Goal: Find specific page/section: Find specific page/section

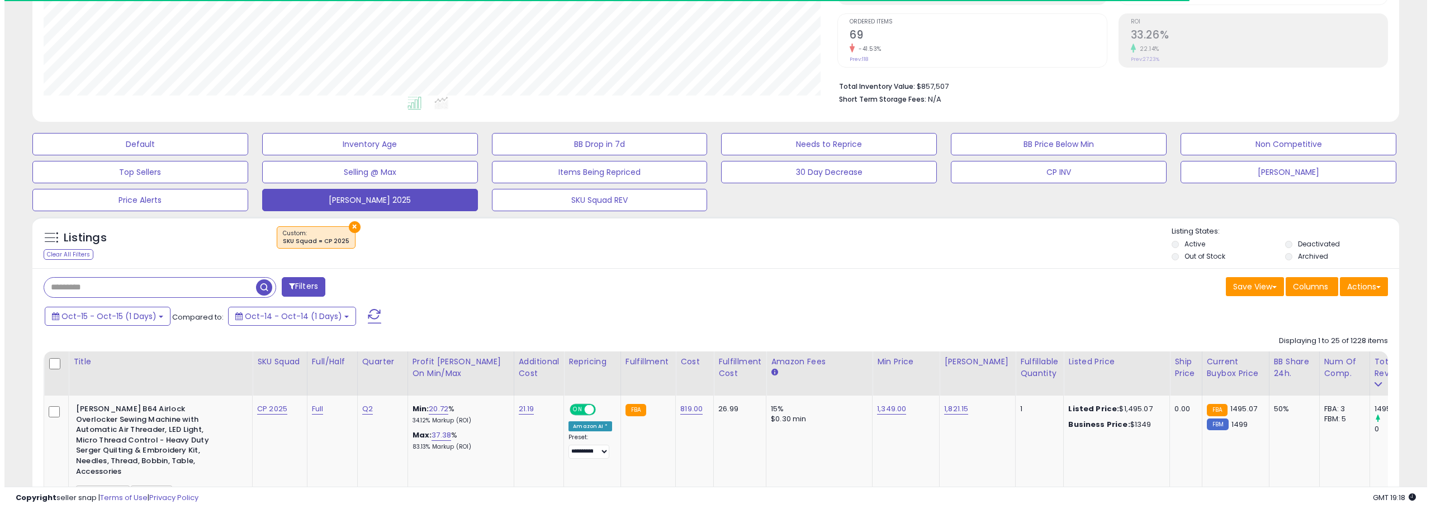
scroll to position [212, 0]
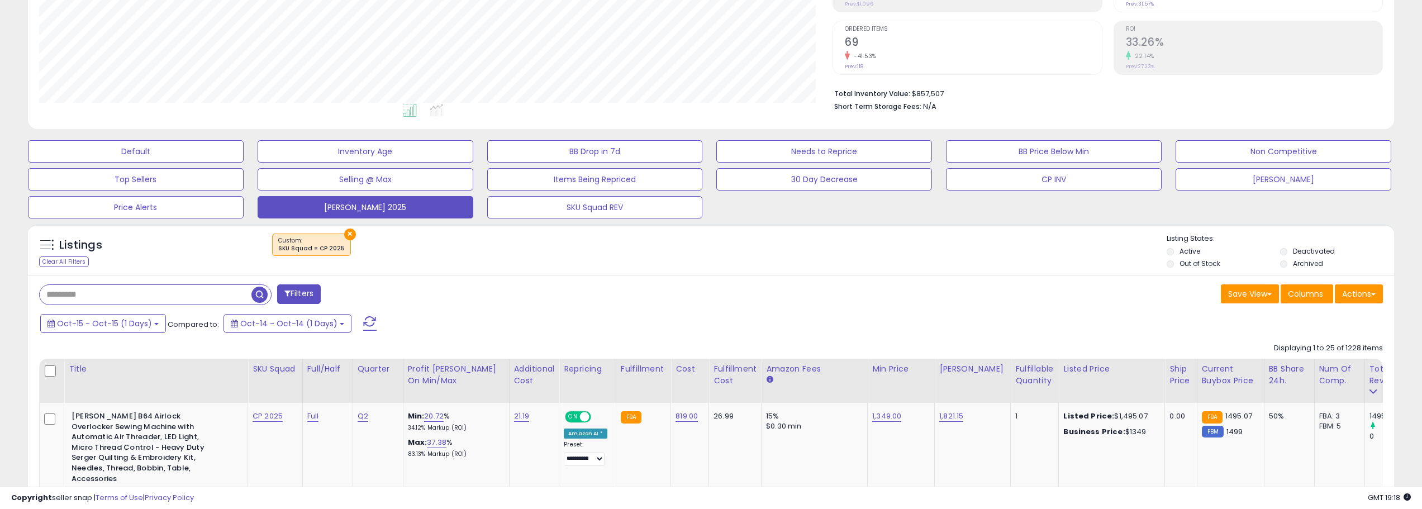
click at [369, 323] on button at bounding box center [370, 323] width 28 height 22
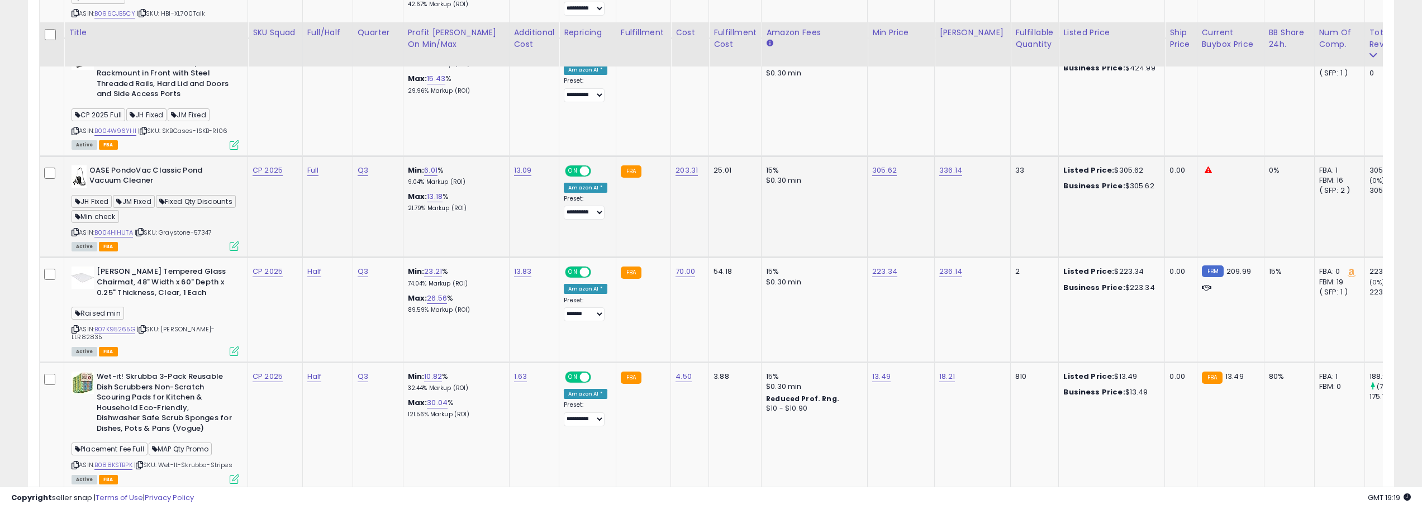
scroll to position [1274, 0]
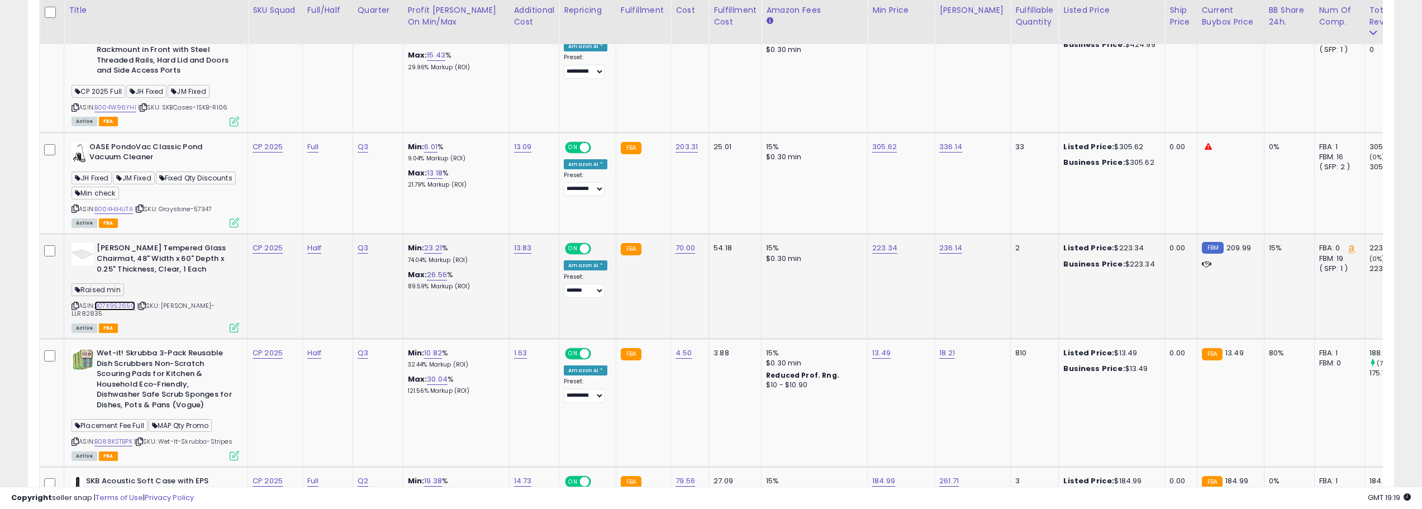
click at [103, 301] on link "B07K95265G" at bounding box center [114, 306] width 41 height 10
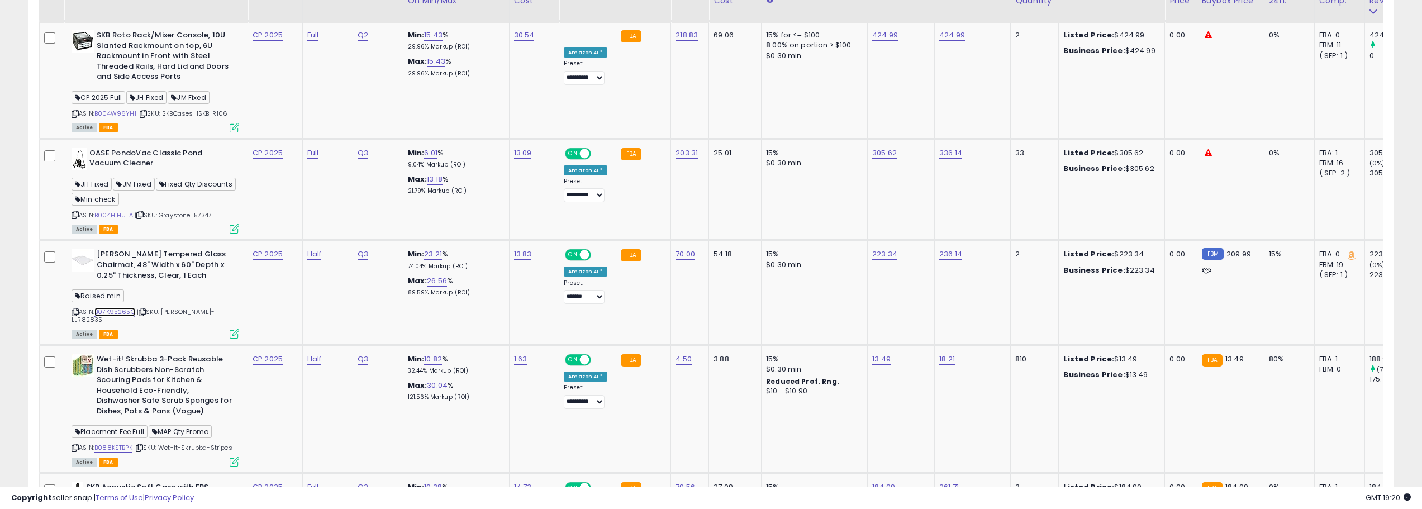
scroll to position [1213, 0]
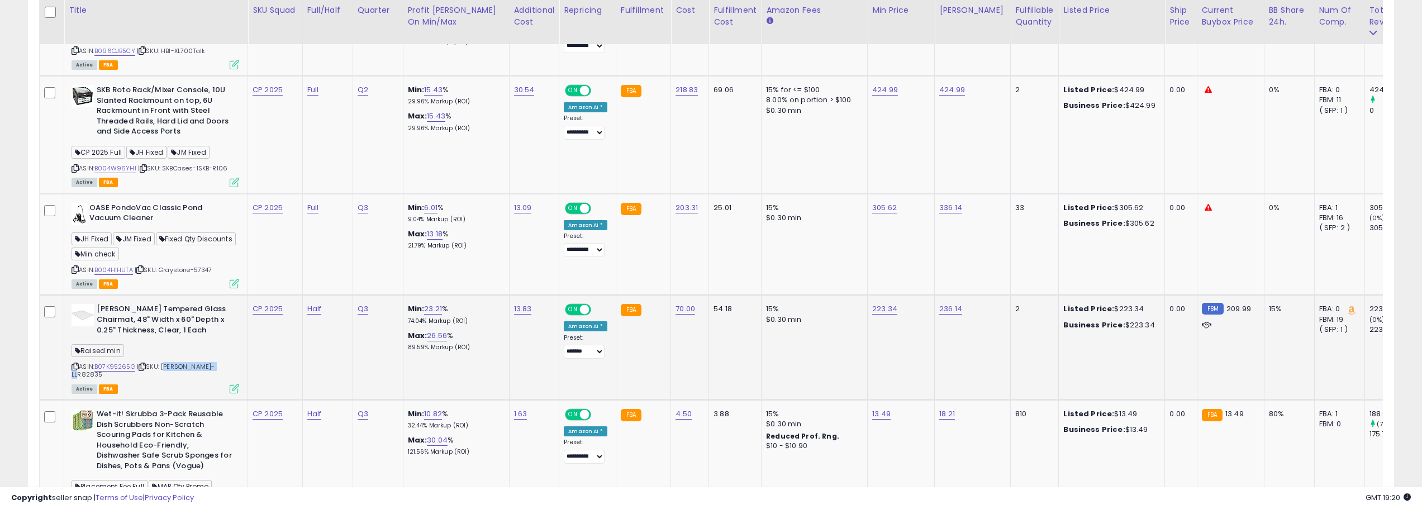
drag, startPoint x: 164, startPoint y: 357, endPoint x: 211, endPoint y: 356, distance: 47.0
click at [211, 362] on span "| SKU: [PERSON_NAME]-LLR82835" at bounding box center [143, 370] width 143 height 17
copy span "[PERSON_NAME]-LLR82835"
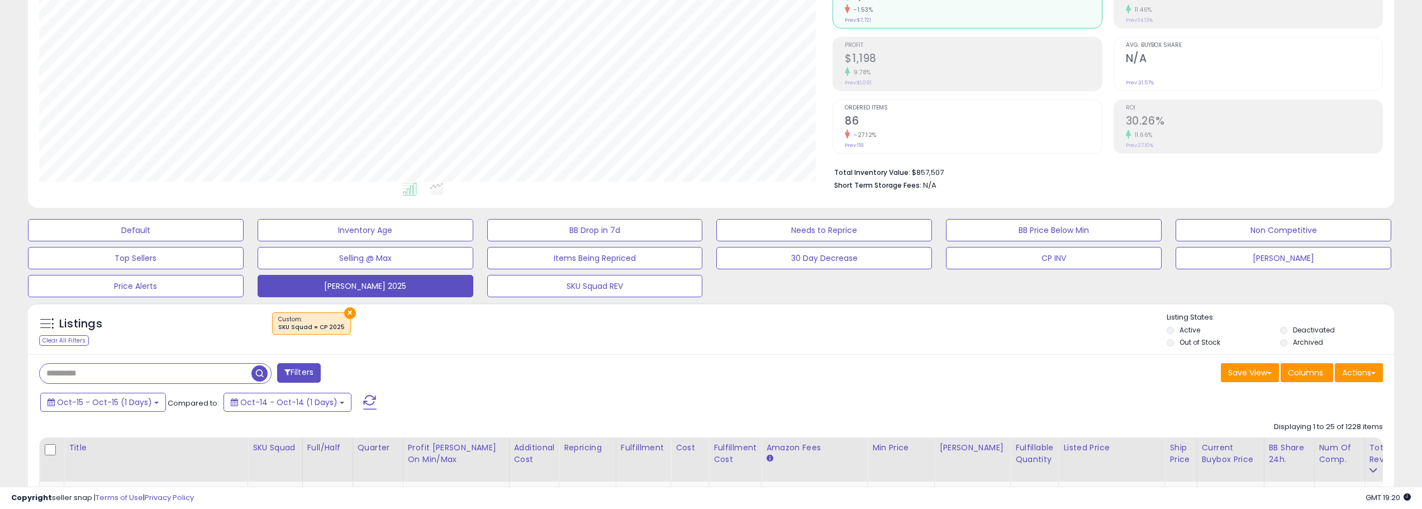
scroll to position [279, 0]
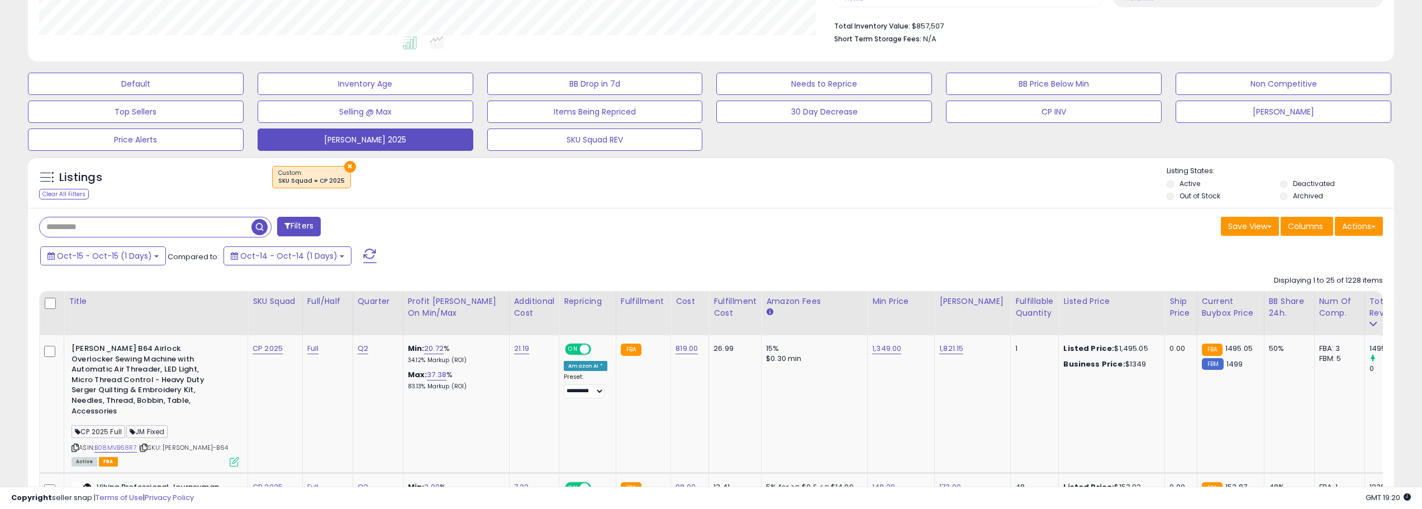
click at [168, 217] on input "text" at bounding box center [146, 227] width 212 height 20
paste input "**********"
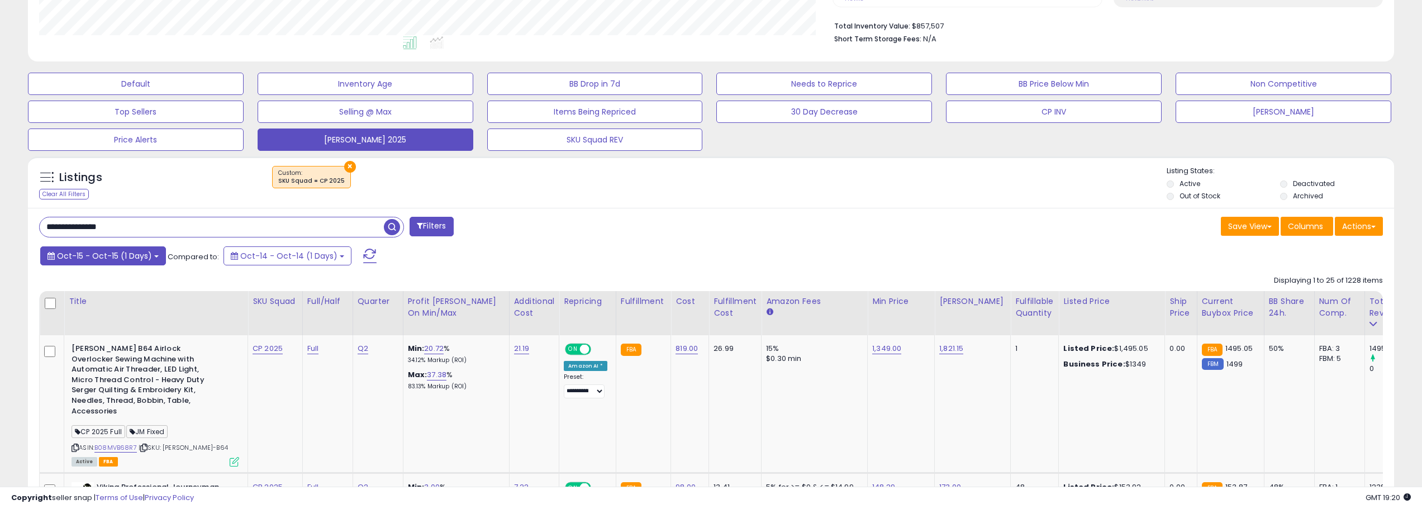
type input "**********"
click at [150, 253] on button "Oct-15 - Oct-15 (1 Days)" at bounding box center [103, 255] width 126 height 19
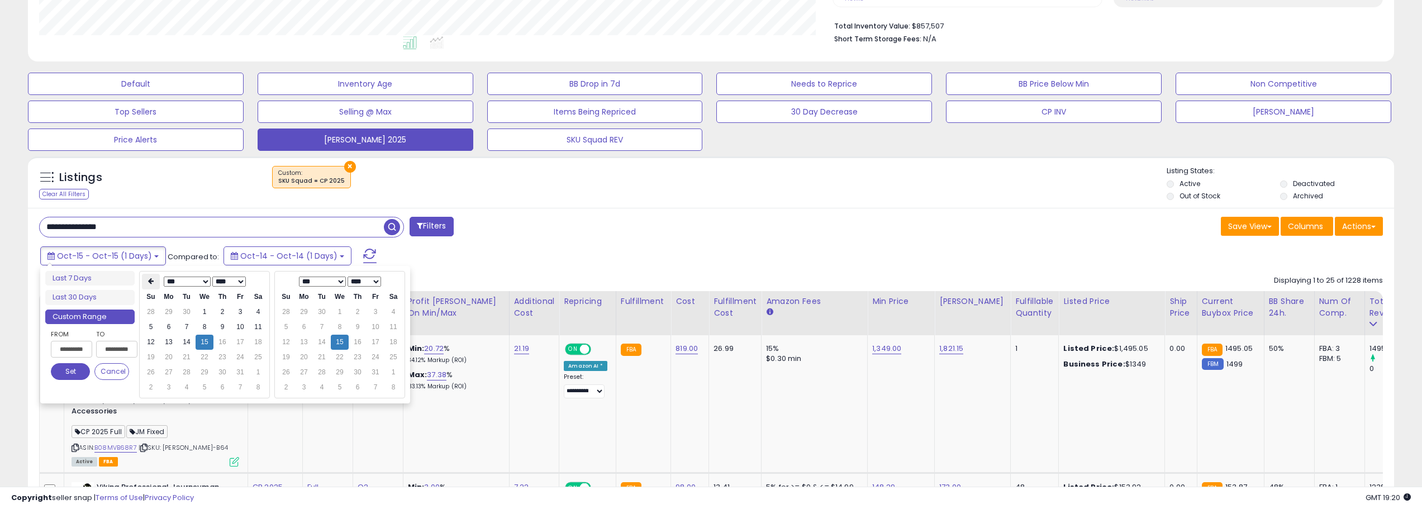
click at [153, 287] on th at bounding box center [151, 282] width 18 height 16
click at [189, 315] on td "1" at bounding box center [187, 312] width 18 height 15
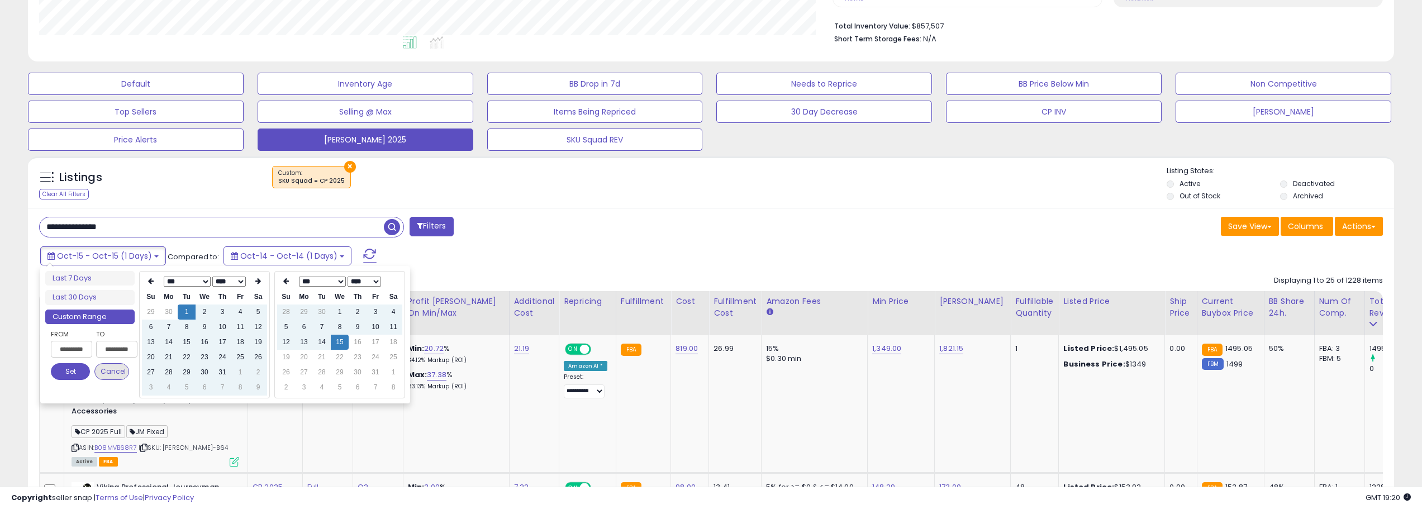
type input "**********"
click at [86, 371] on button "Set" at bounding box center [70, 371] width 39 height 17
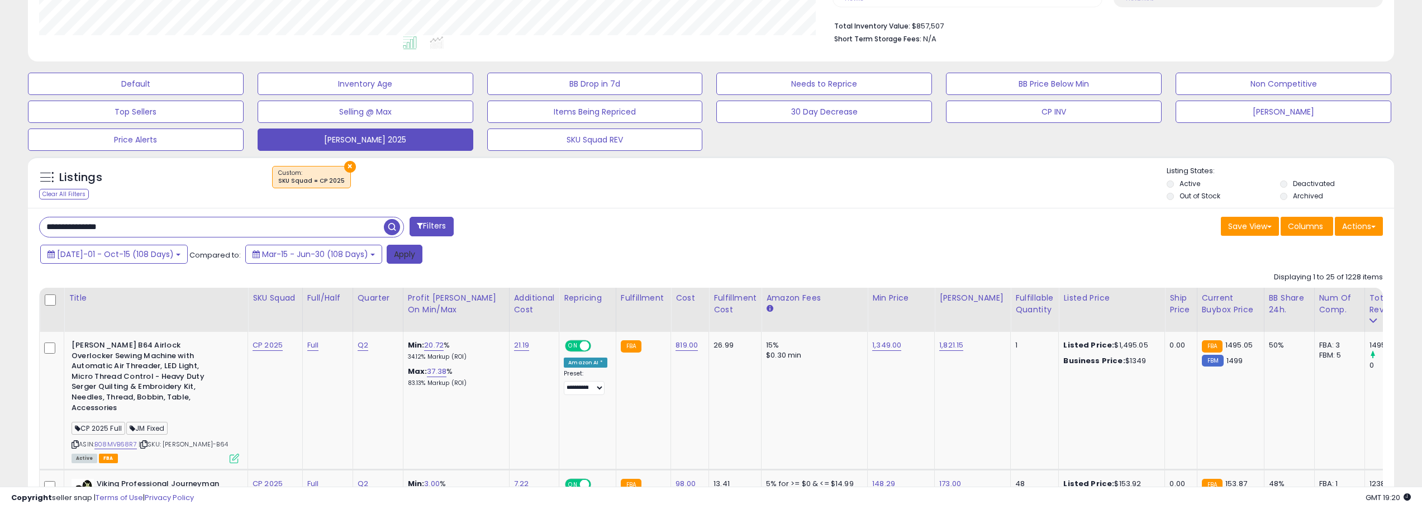
click at [387, 259] on button "Apply" at bounding box center [405, 254] width 36 height 19
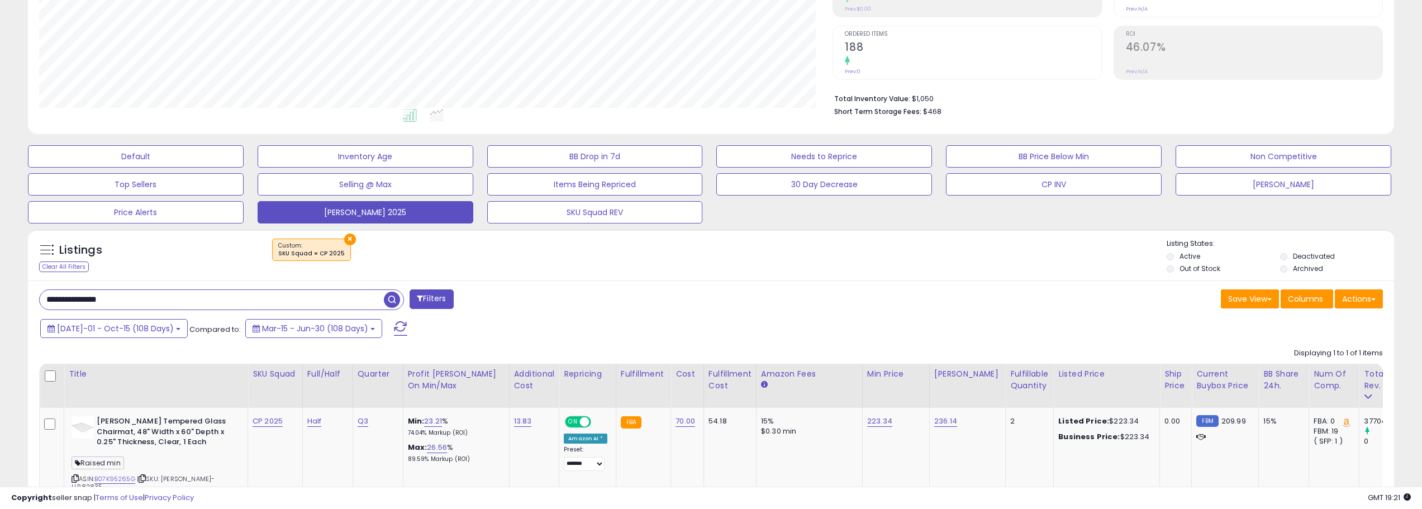
scroll to position [224, 0]
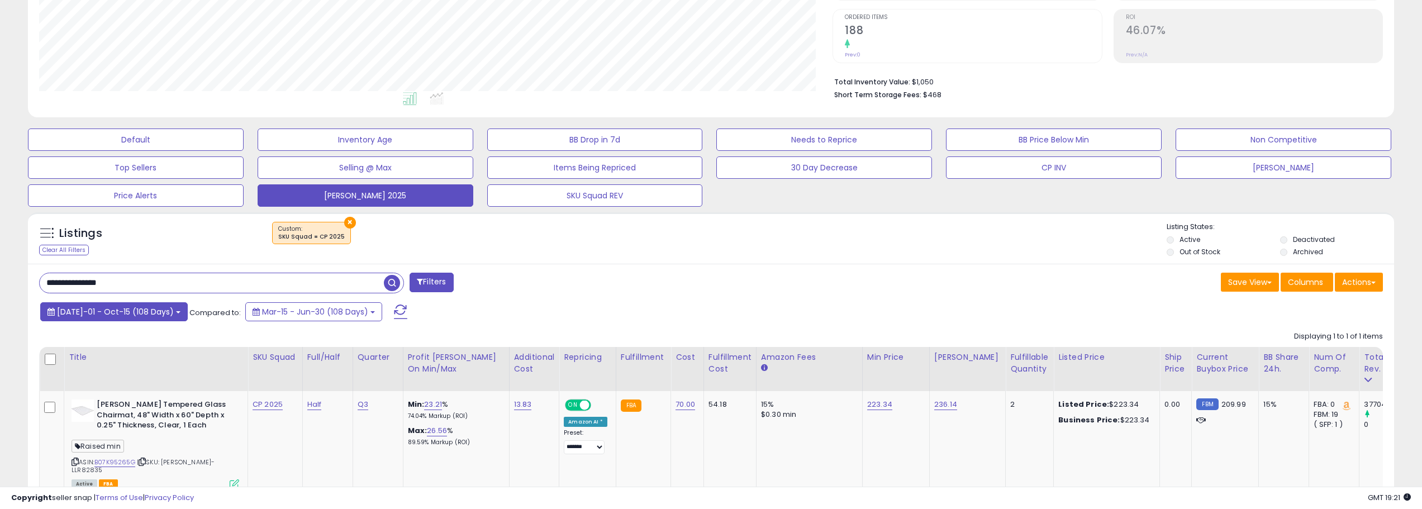
click at [160, 315] on button "[DATE]-01 - Oct-15 (108 Days)" at bounding box center [114, 311] width 148 height 19
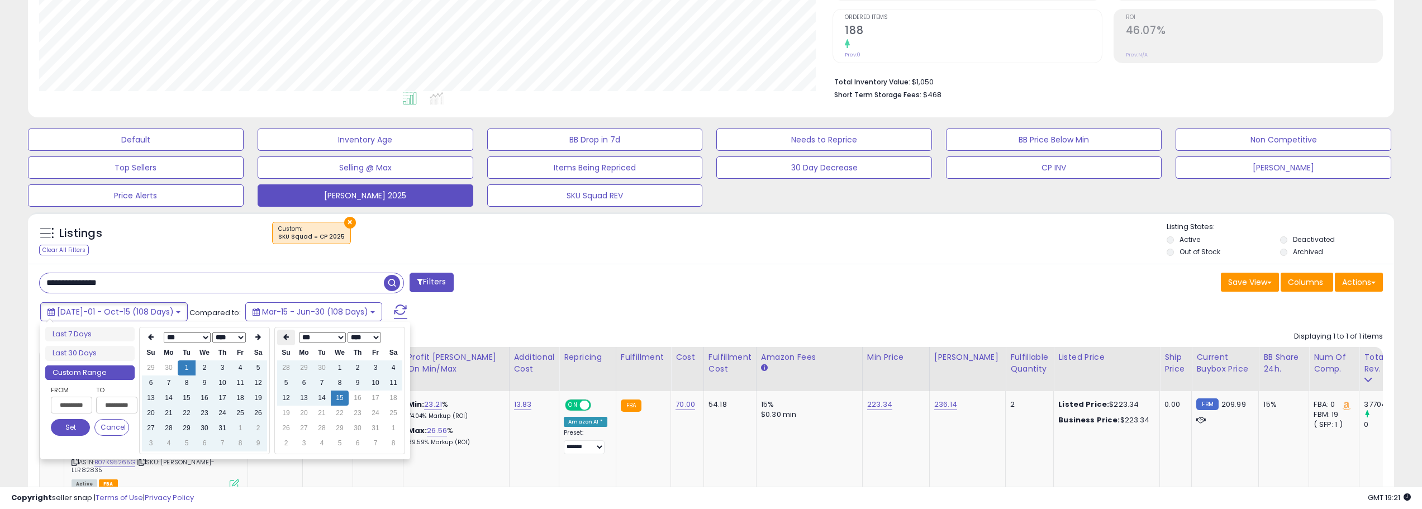
click at [285, 336] on icon at bounding box center [286, 337] width 6 height 7
click at [395, 340] on icon at bounding box center [394, 337] width 6 height 7
click at [305, 400] on td "15" at bounding box center [304, 398] width 18 height 15
type input "**********"
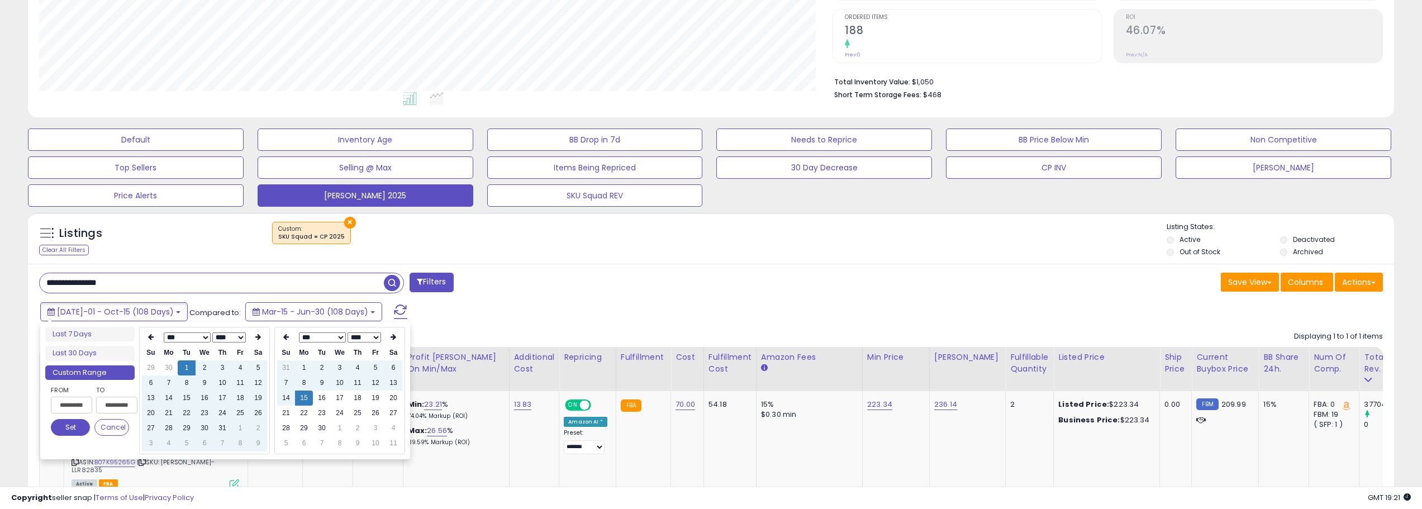
type input "**********"
click at [83, 427] on button "Set" at bounding box center [70, 427] width 39 height 17
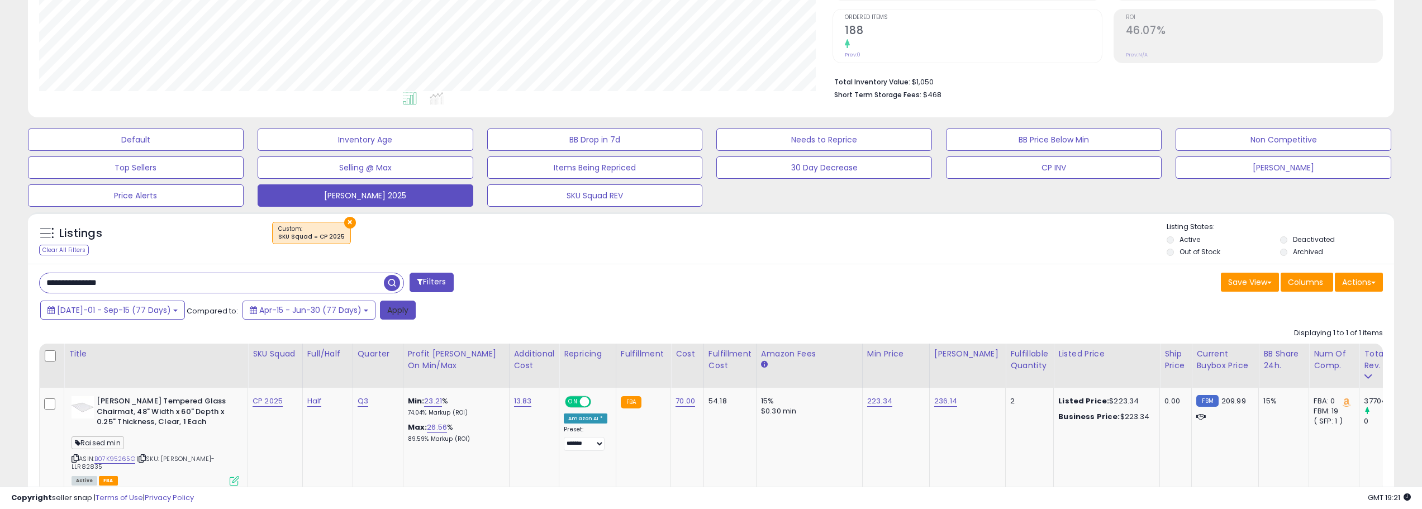
click at [387, 312] on button "Apply" at bounding box center [398, 310] width 36 height 19
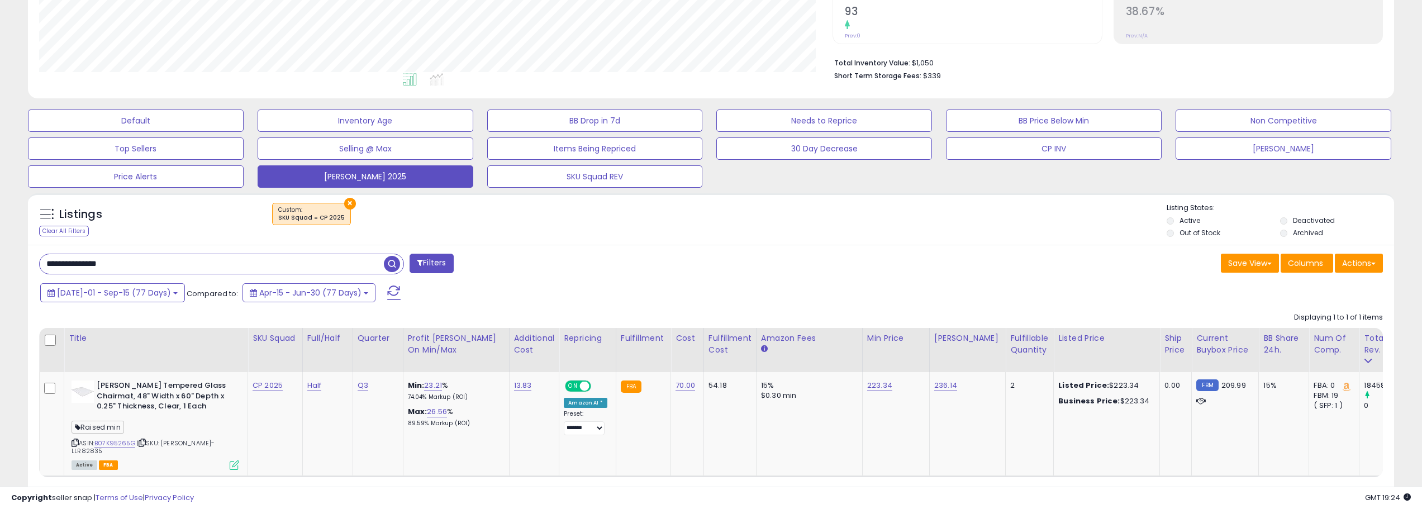
scroll to position [297, 0]
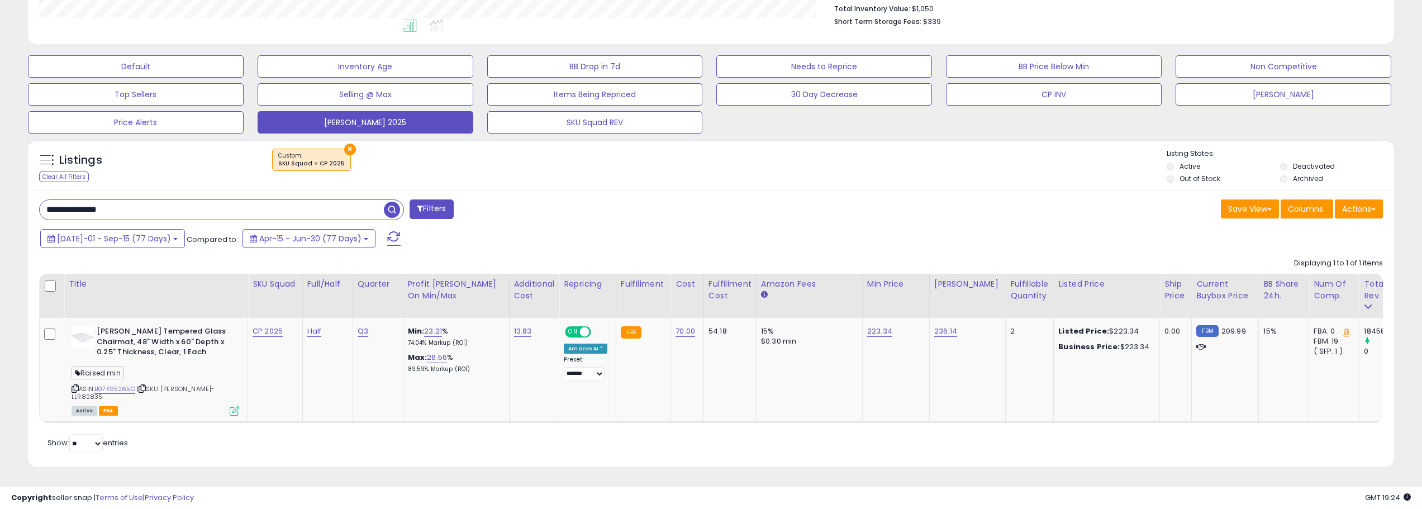
click at [165, 213] on input "**********" at bounding box center [212, 210] width 344 height 20
type input "*"
type input "**********"
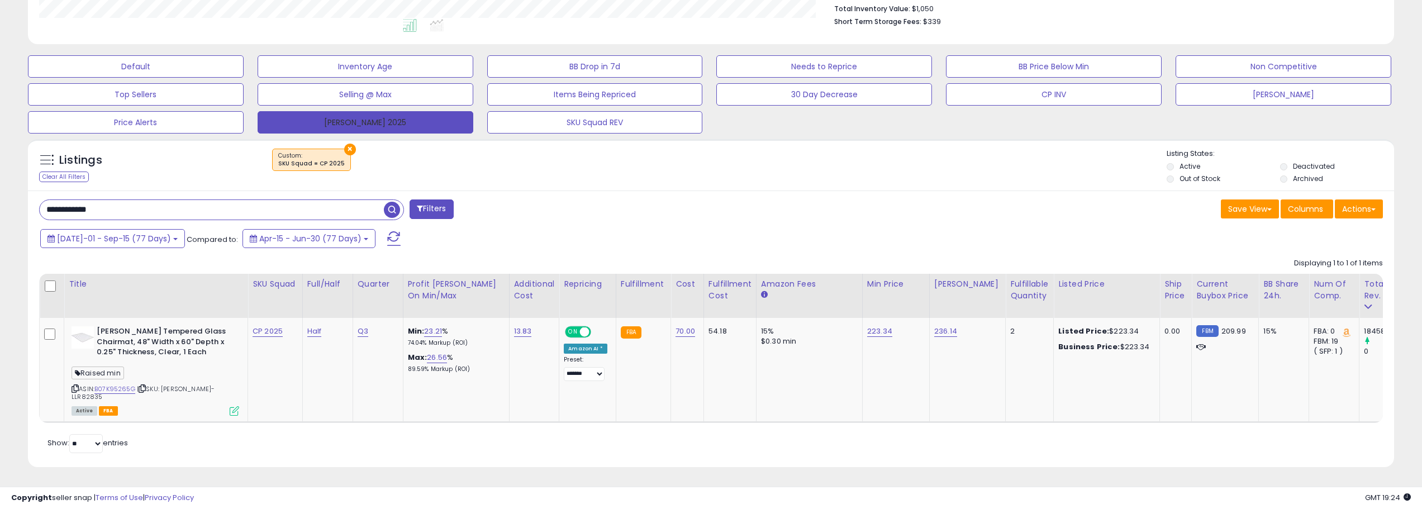
click at [386, 212] on span "button" at bounding box center [392, 210] width 16 height 16
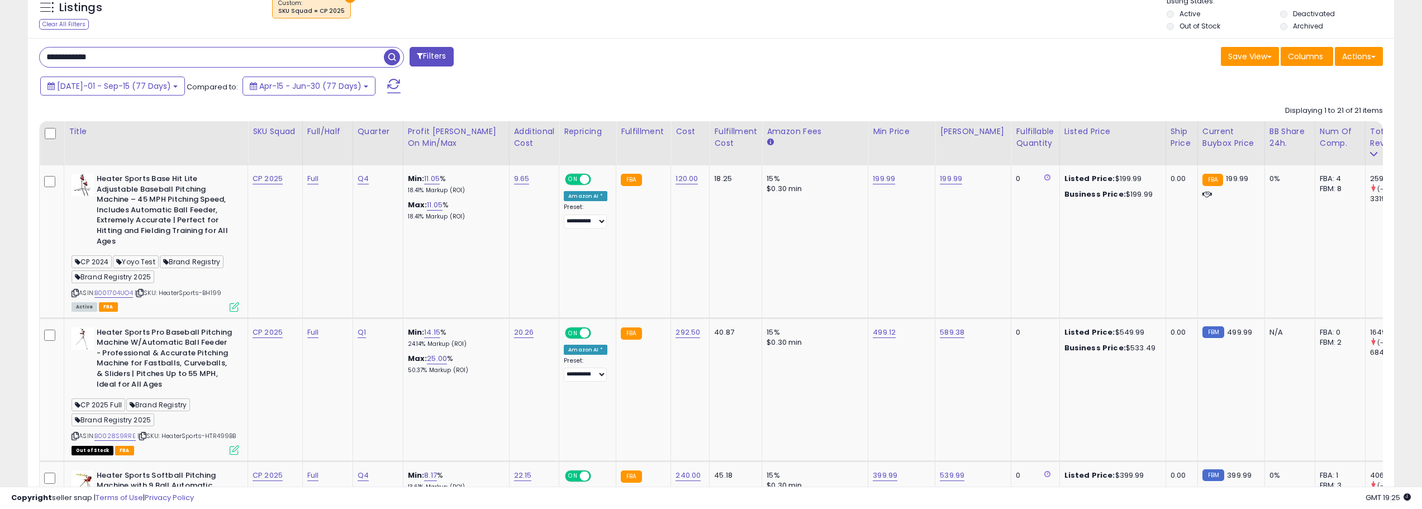
scroll to position [424, 0]
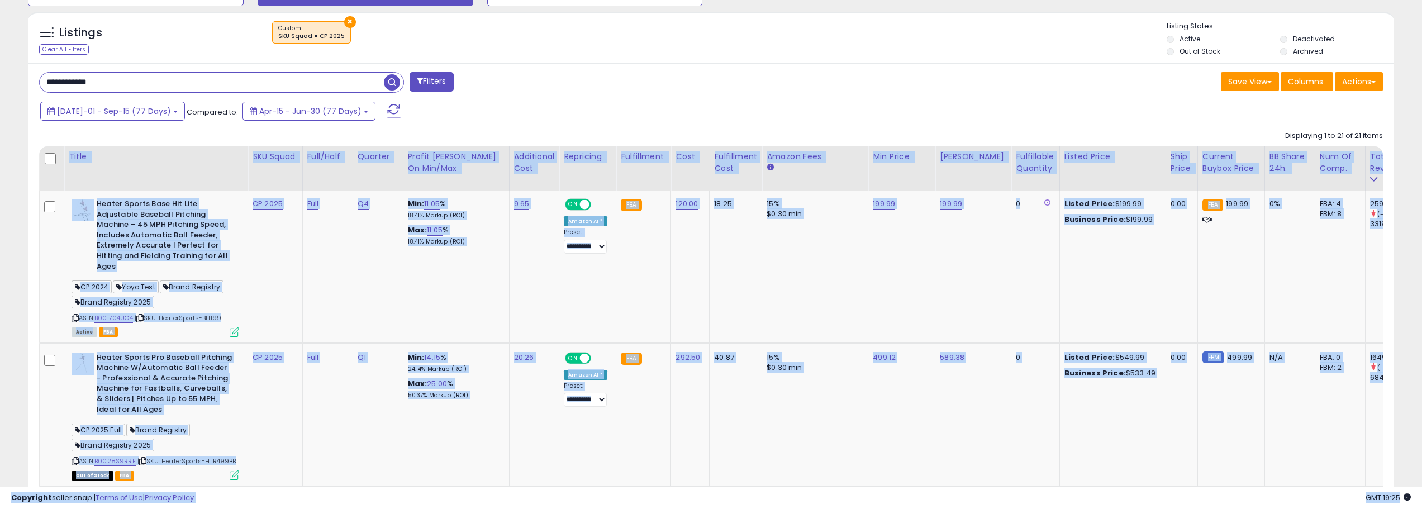
drag, startPoint x: 832, startPoint y: 487, endPoint x: 872, endPoint y: 486, distance: 39.7
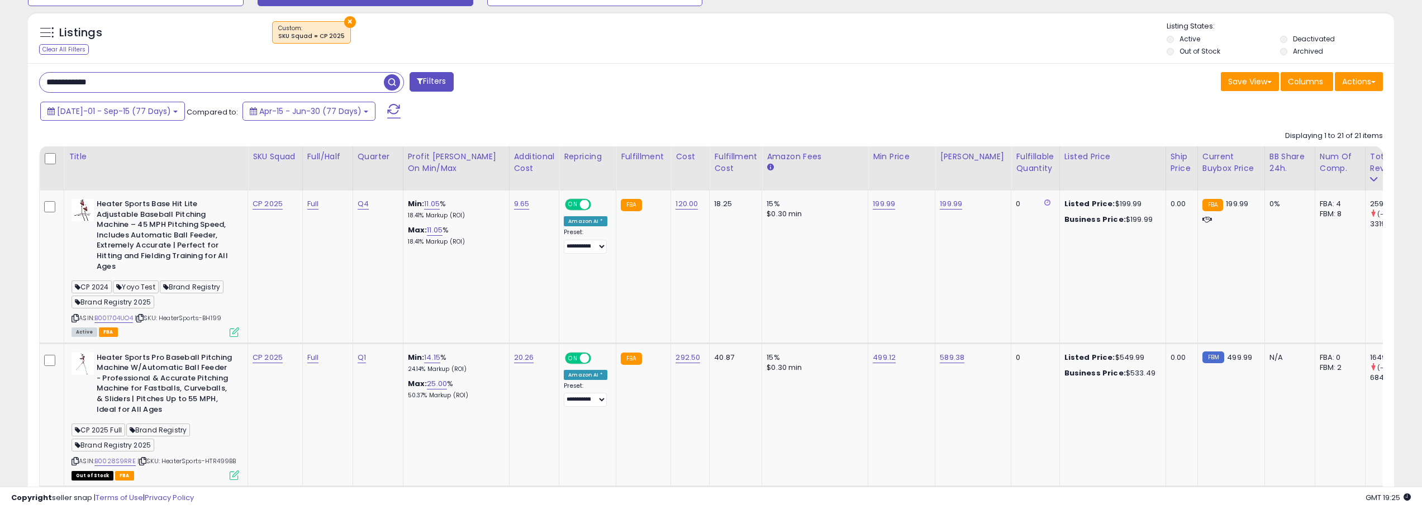
click at [924, 108] on div "[DATE]-01 - Sep-15 (77 Days) Compared to: Apr-15 - Jun-30 (77 Days)" at bounding box center [541, 112] width 1008 height 25
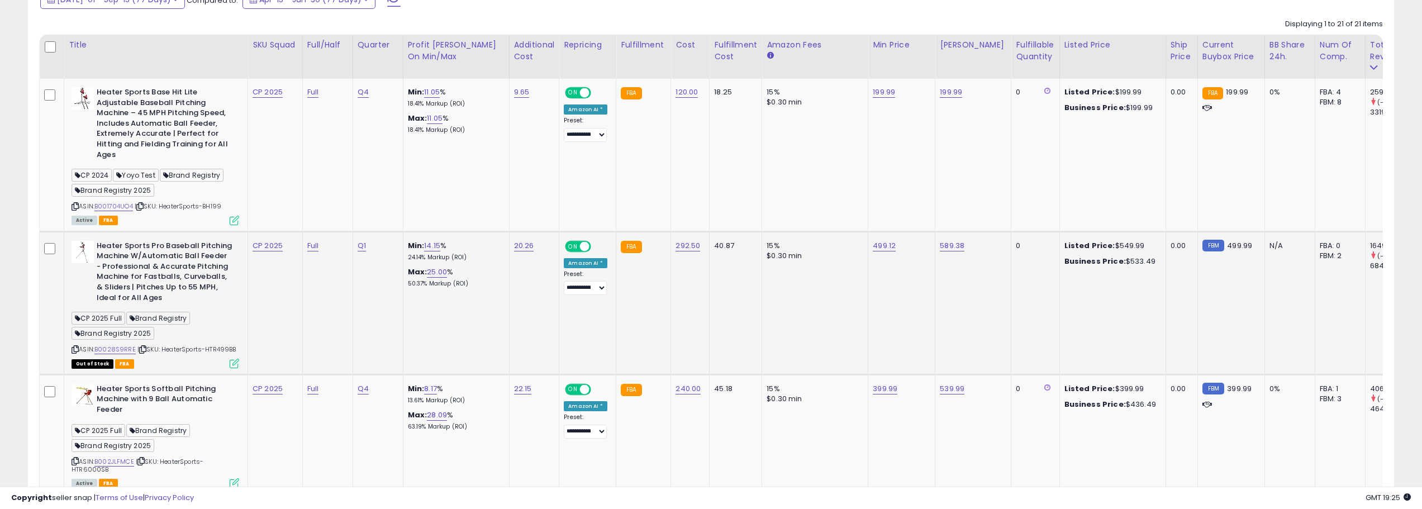
scroll to position [592, 0]
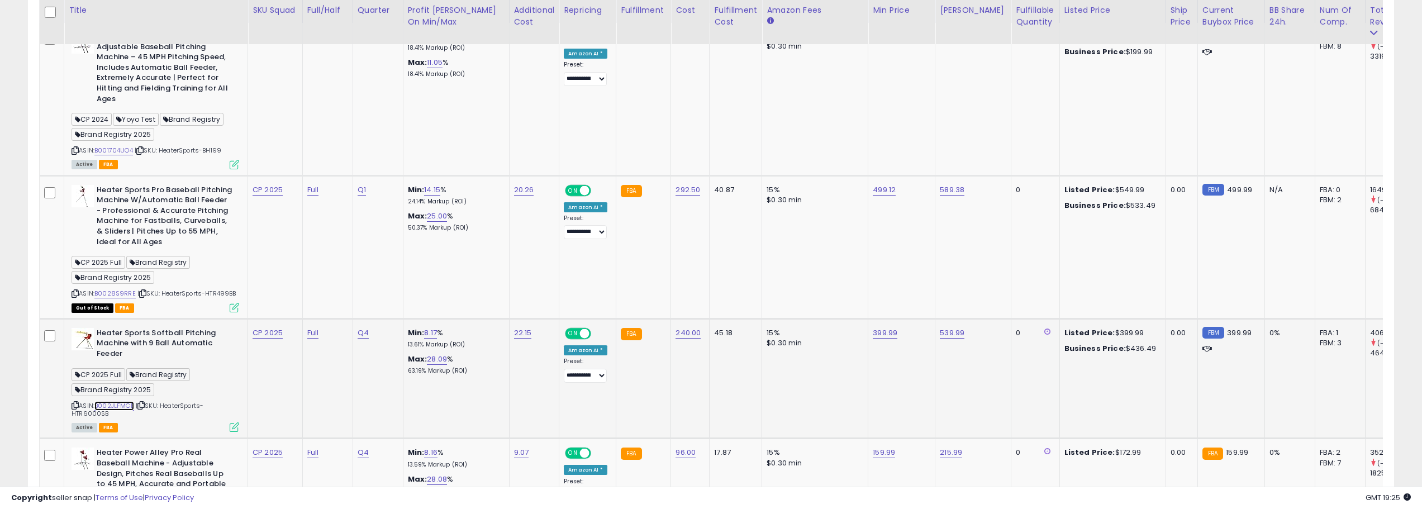
click at [124, 409] on link "B002JLFMCE" at bounding box center [114, 406] width 40 height 10
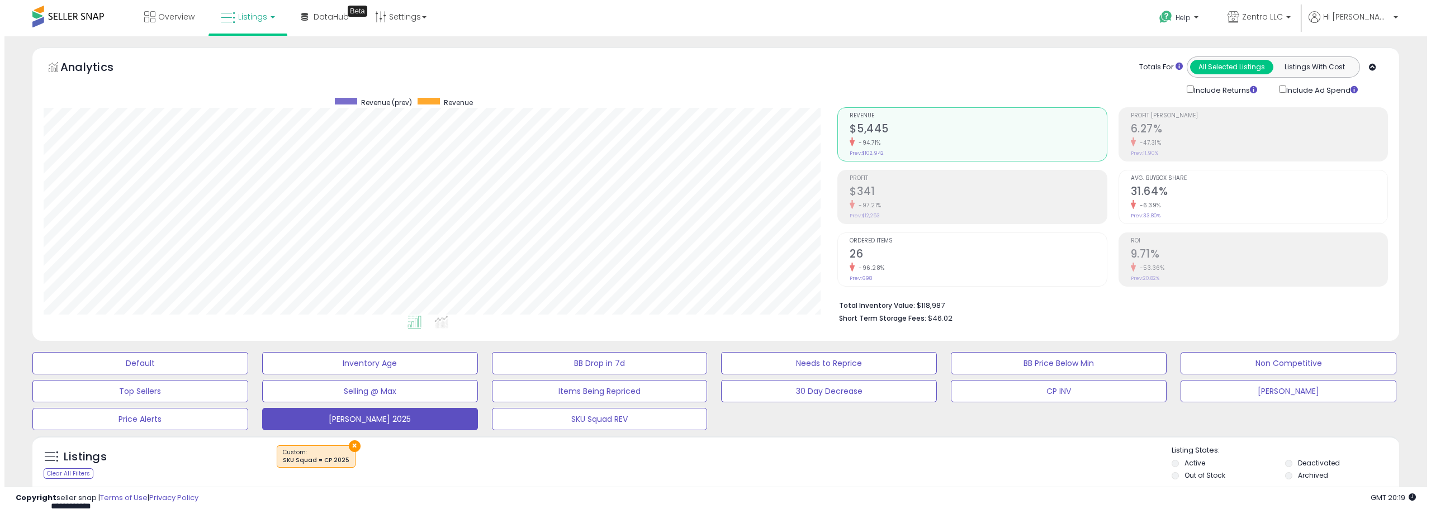
scroll to position [112, 0]
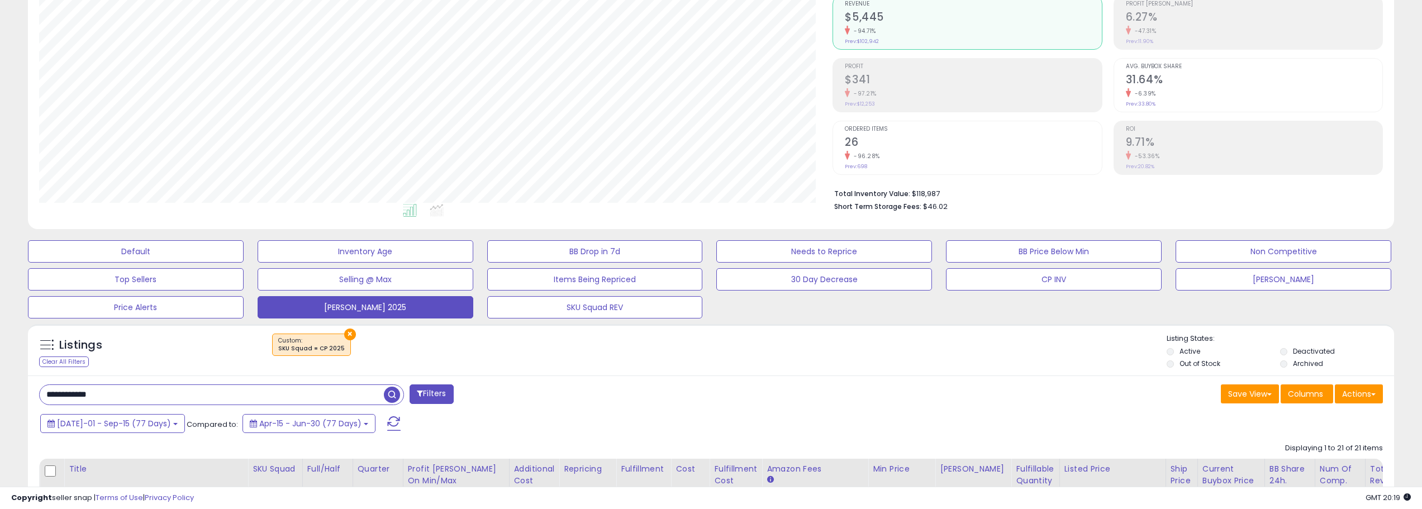
click at [271, 391] on input "**********" at bounding box center [212, 395] width 344 height 20
click at [398, 398] on span "button" at bounding box center [392, 395] width 16 height 16
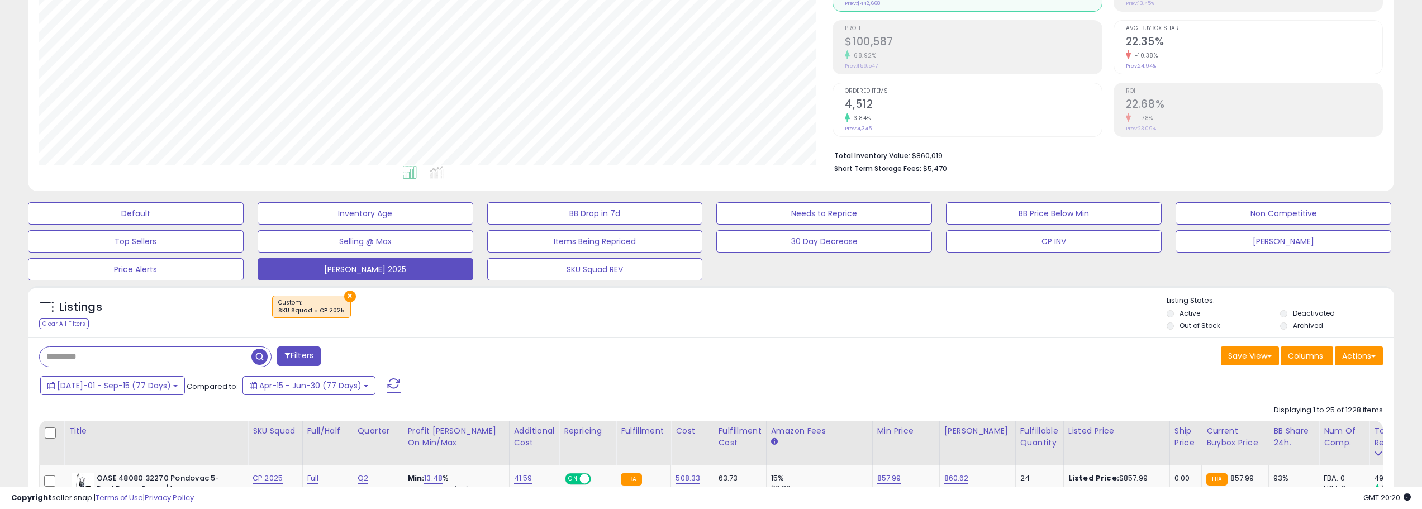
scroll to position [279, 0]
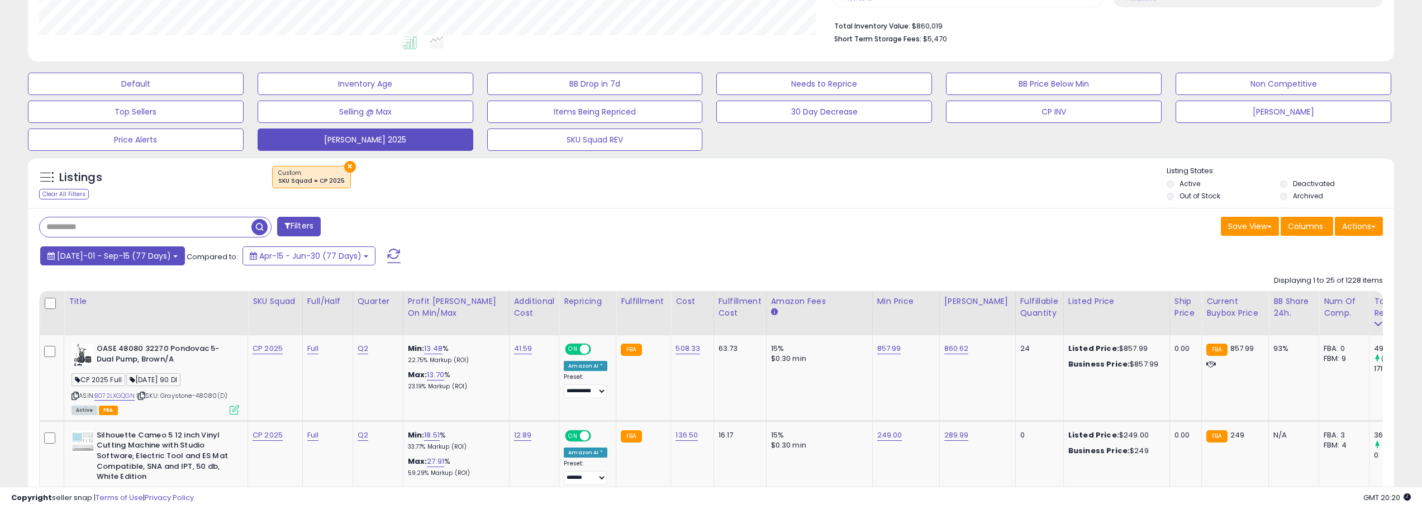
click at [153, 262] on button "[DATE]-01 - Sep-15 (77 Days)" at bounding box center [112, 255] width 145 height 19
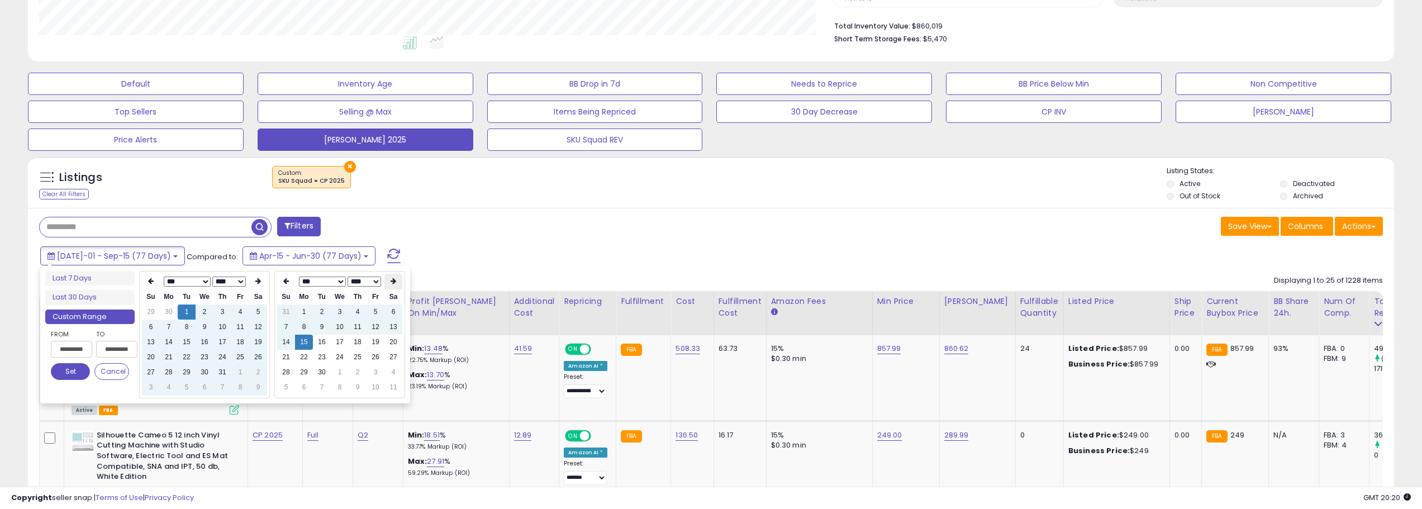
click at [394, 284] on icon at bounding box center [394, 281] width 6 height 7
click at [342, 342] on td "15" at bounding box center [340, 342] width 18 height 15
type input "**********"
click at [67, 373] on button "Set" at bounding box center [70, 371] width 39 height 17
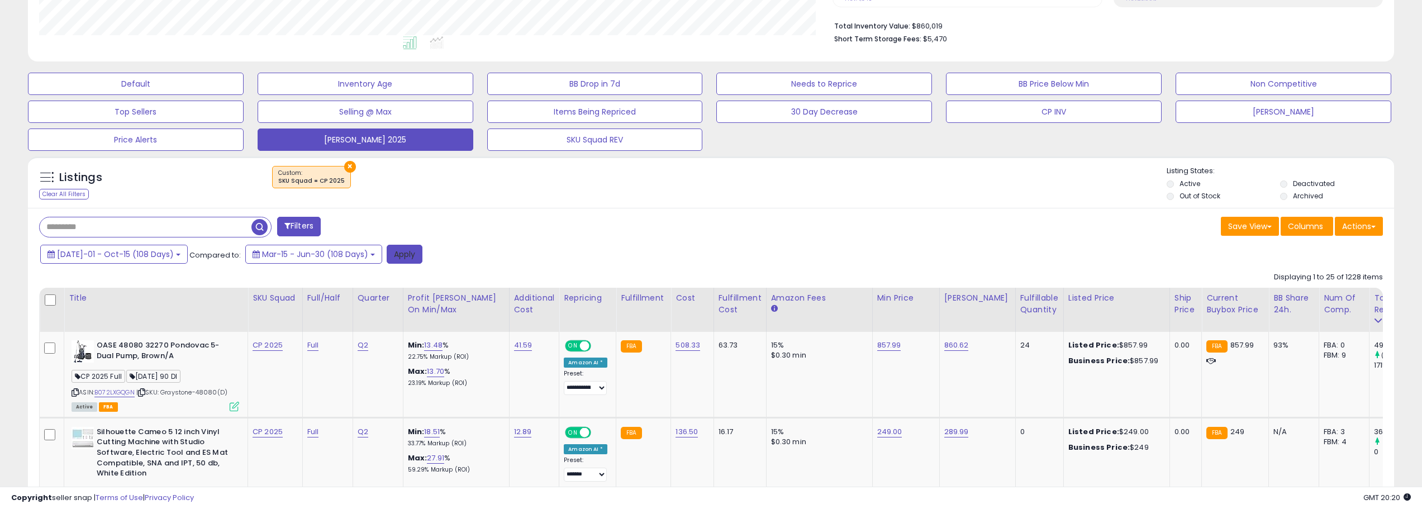
click at [395, 254] on button "Apply" at bounding box center [405, 254] width 36 height 19
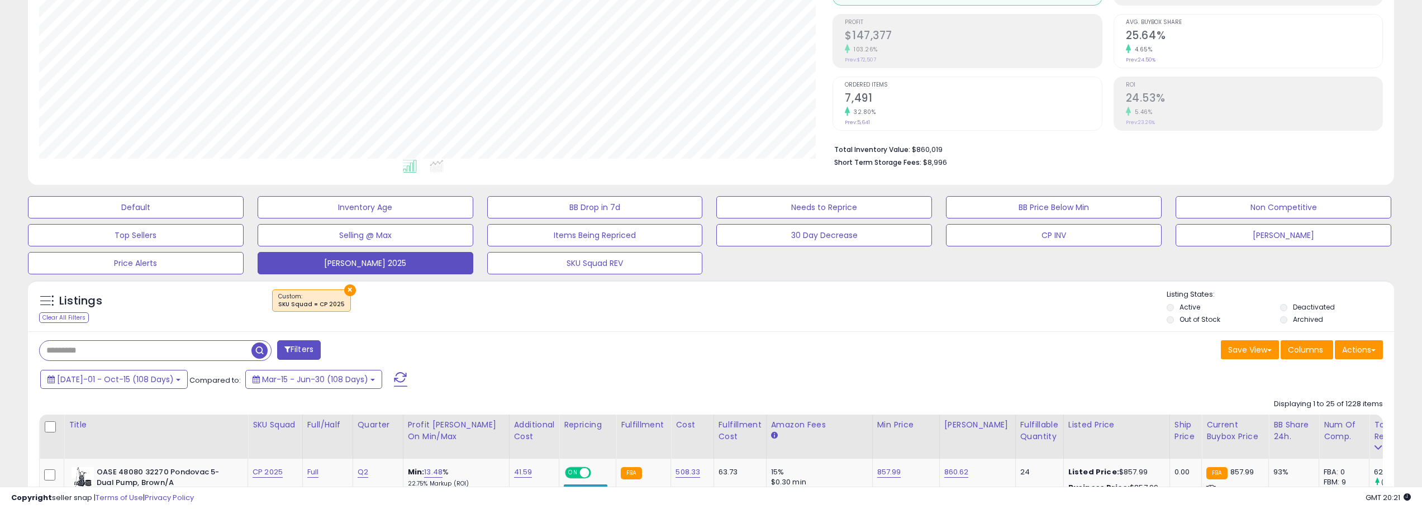
scroll to position [0, 0]
